Goal: Task Accomplishment & Management: Use online tool/utility

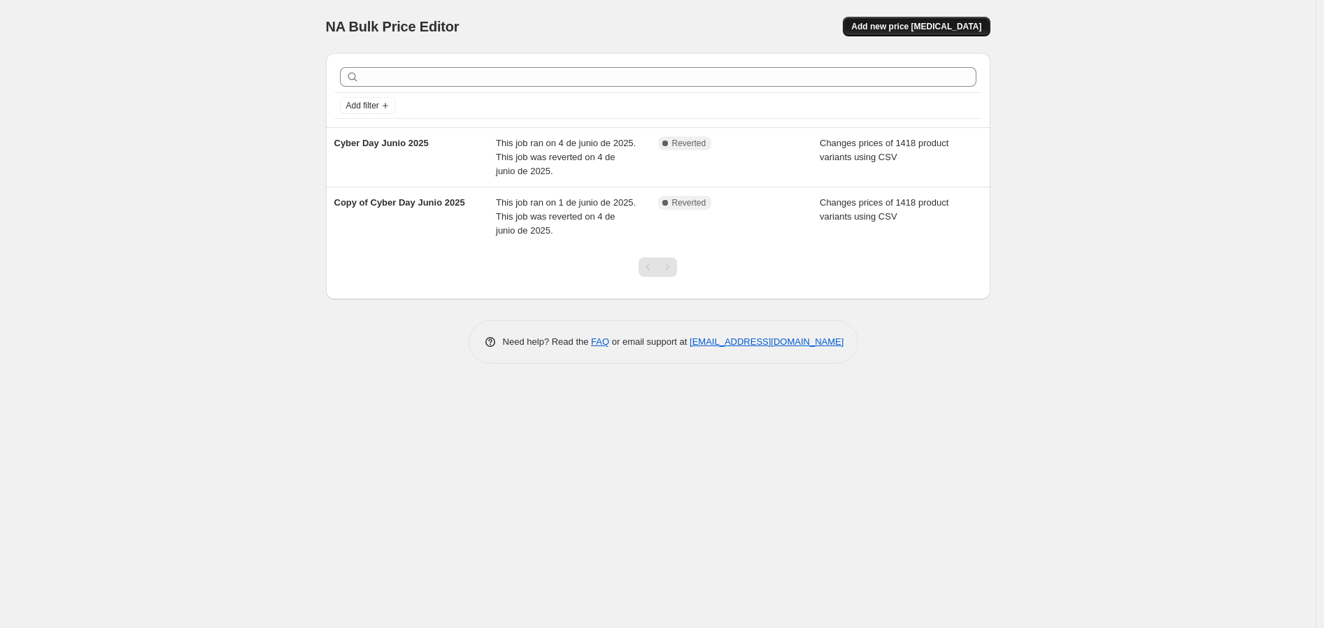
click at [897, 27] on span "Add new price change job" at bounding box center [916, 26] width 130 height 11
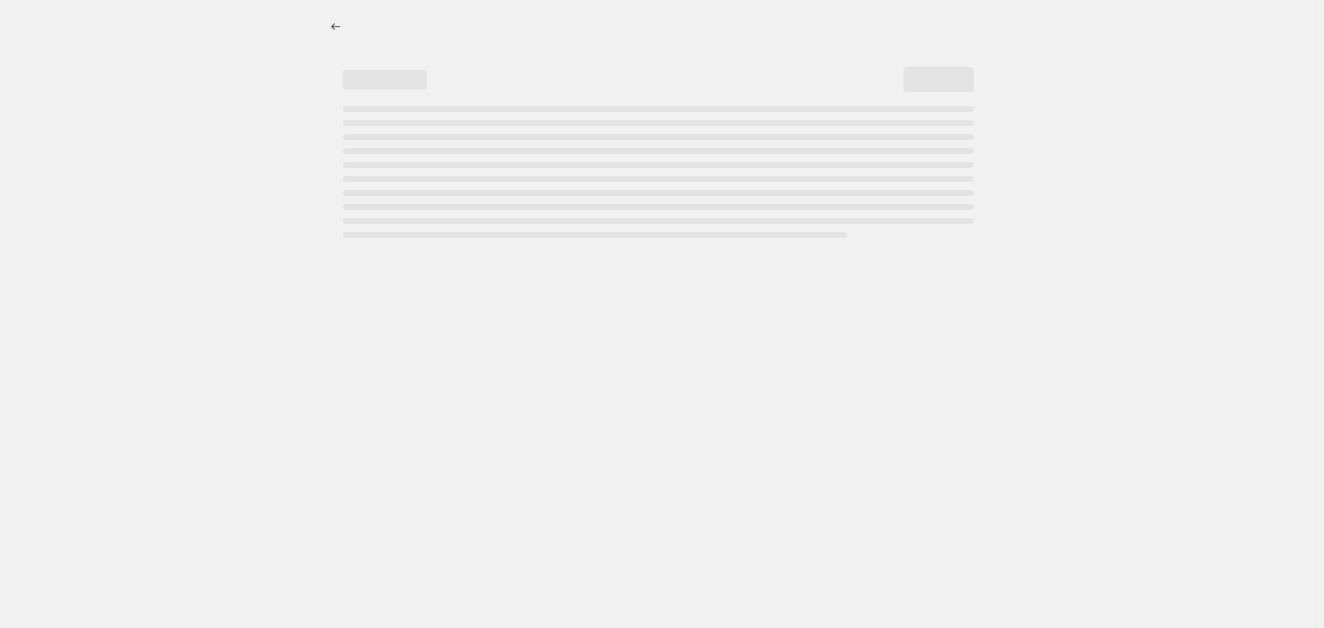
select select "percentage"
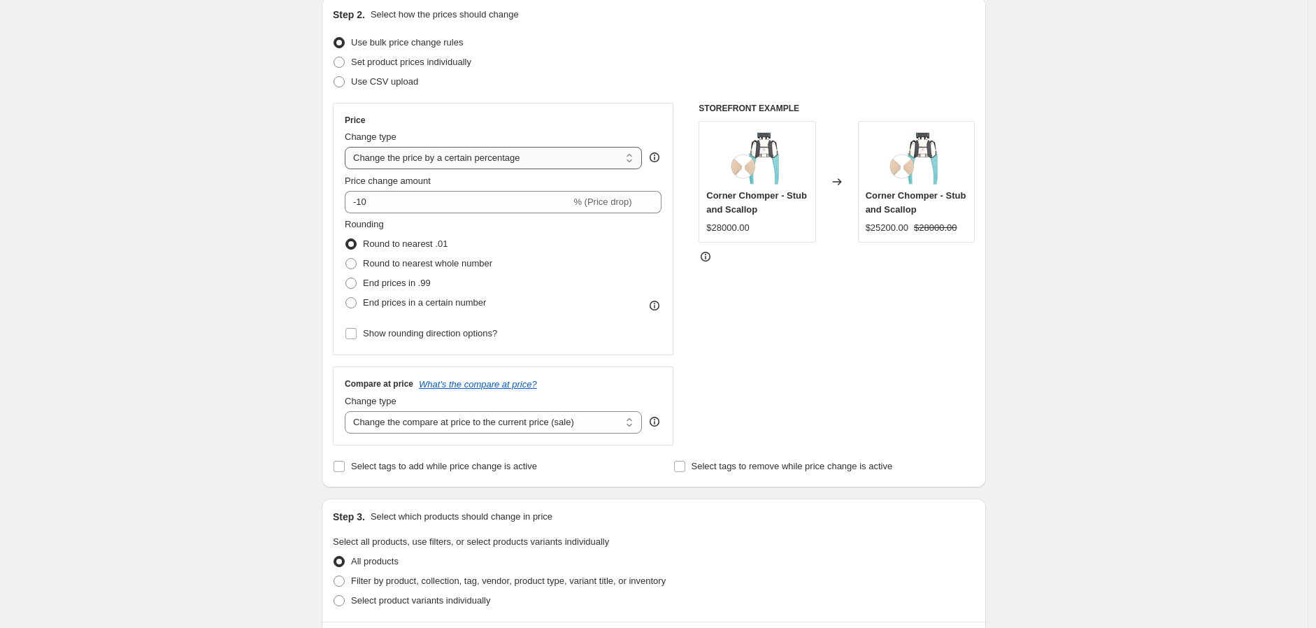
scroll to position [155, 0]
click at [343, 85] on span at bounding box center [338, 81] width 11 height 11
click at [334, 76] on input "Use CSV upload" at bounding box center [333, 76] width 1 height 1
radio input "true"
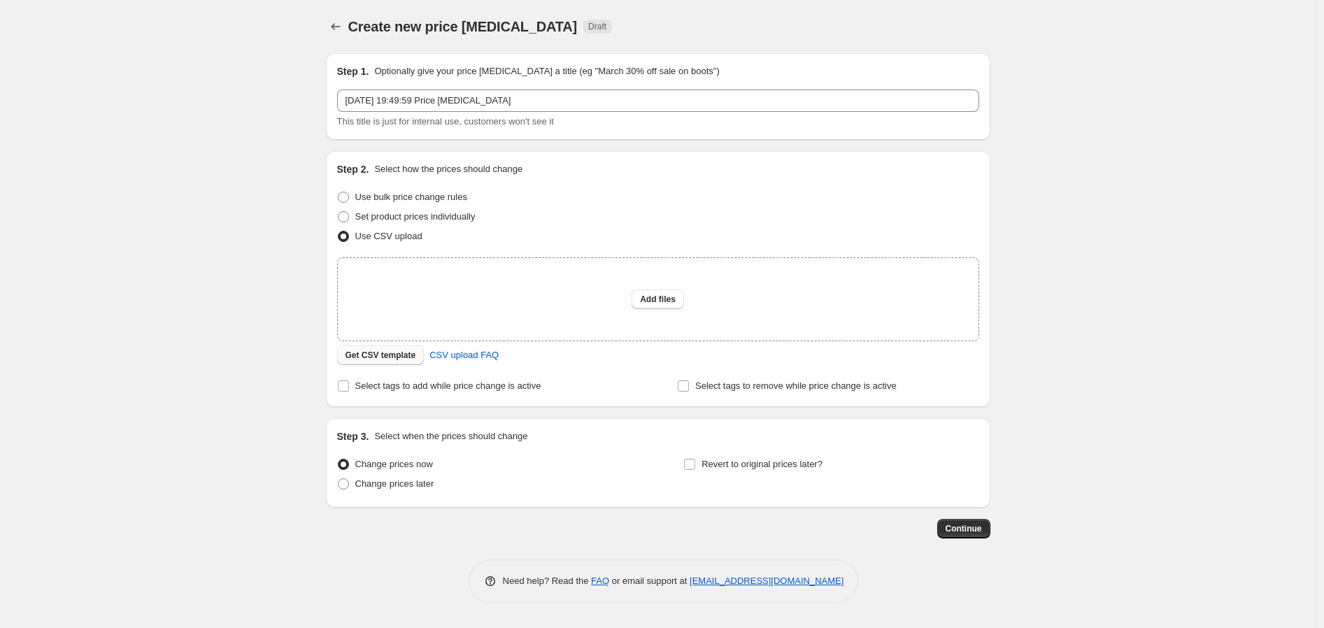
click at [382, 358] on span "Get CSV template" at bounding box center [380, 355] width 71 height 11
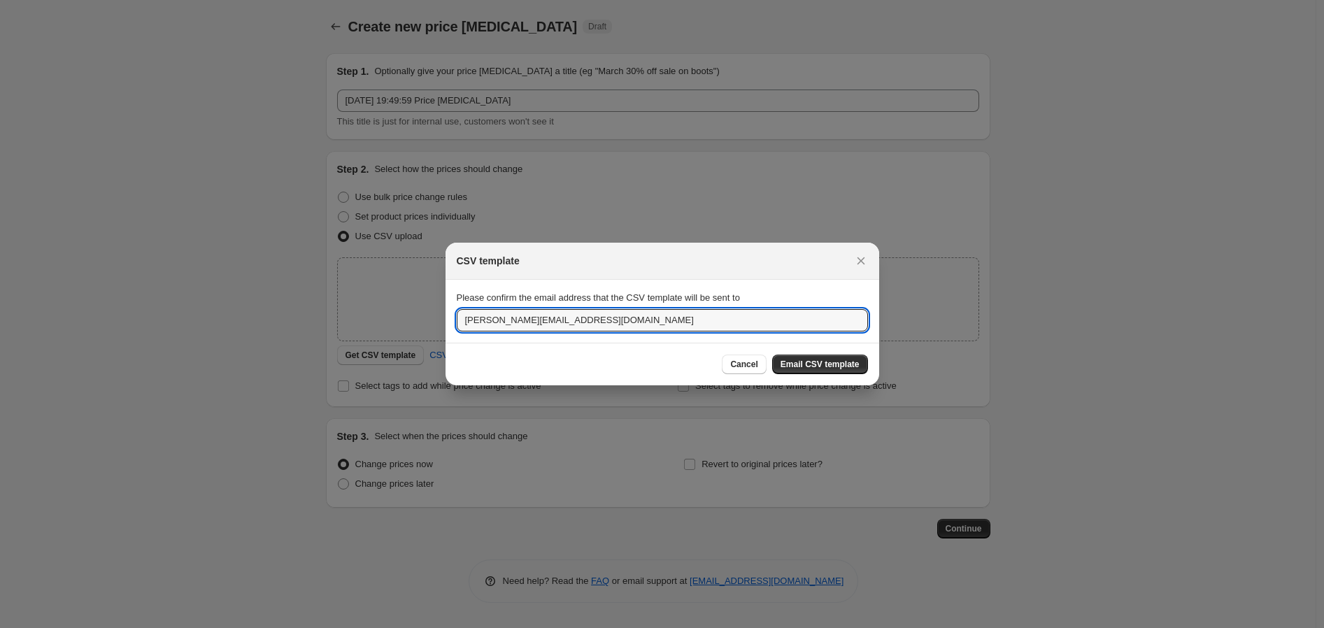
drag, startPoint x: 622, startPoint y: 329, endPoint x: 227, endPoint y: 302, distance: 396.6
click at [227, 627] on div "CSV template Please confirm the email address that the CSV template will be sen…" at bounding box center [662, 628] width 1324 height 0
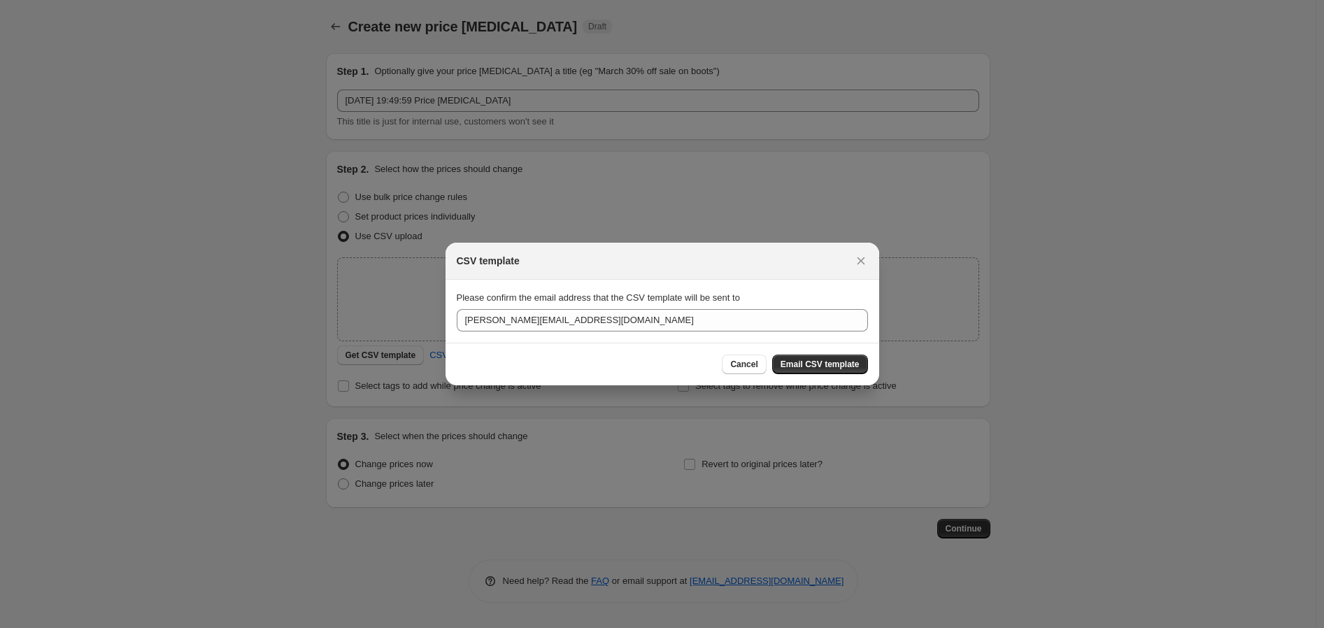
click at [582, 352] on div "Cancel Email CSV template" at bounding box center [661, 364] width 433 height 43
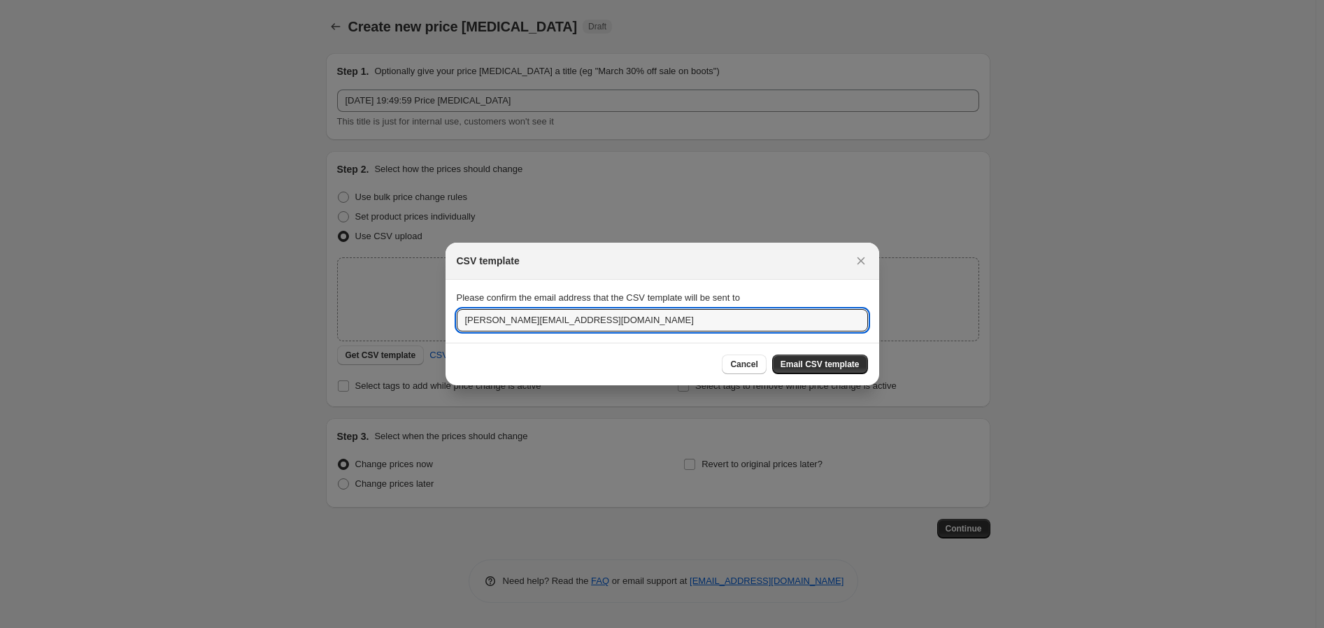
drag, startPoint x: 701, startPoint y: 328, endPoint x: 261, endPoint y: 299, distance: 440.7
click at [261, 627] on div "CSV template Please confirm the email address that the CSV template will be sen…" at bounding box center [662, 628] width 1324 height 0
type input "yulissaurbina@gmail.com"
click at [819, 376] on div "Cancel Email CSV template" at bounding box center [661, 364] width 433 height 43
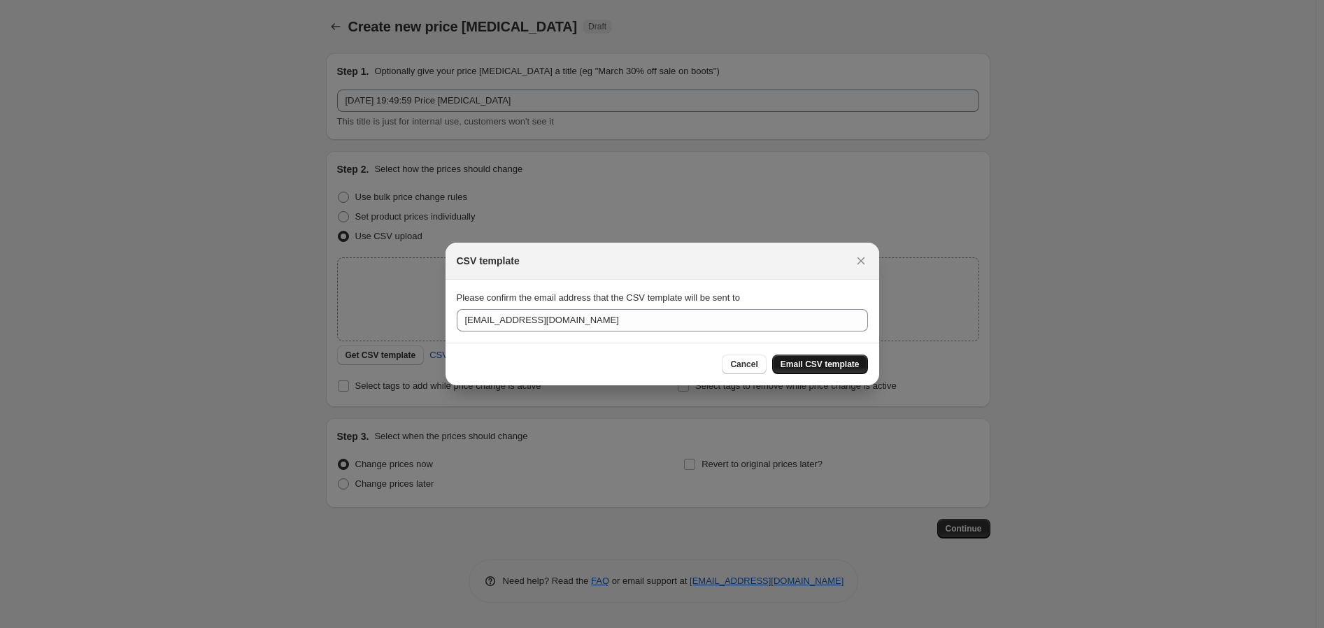
click at [819, 365] on span "Email CSV template" at bounding box center [819, 364] width 79 height 11
